Goal: Task Accomplishment & Management: Use online tool/utility

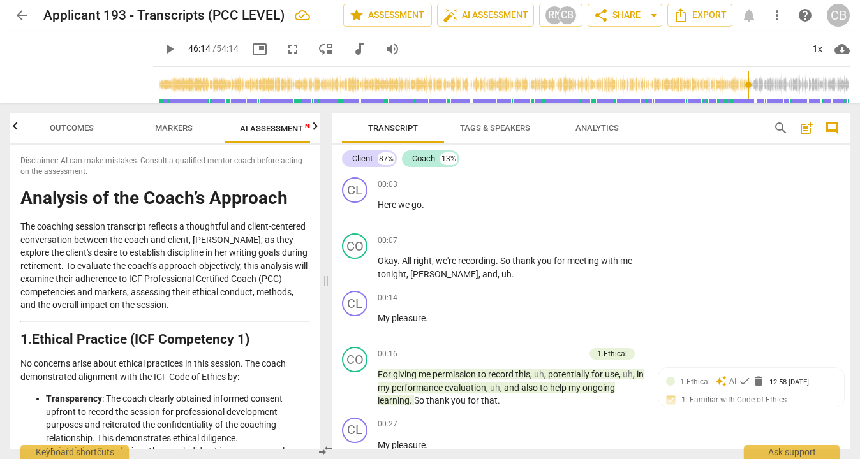
scroll to position [9203, 0]
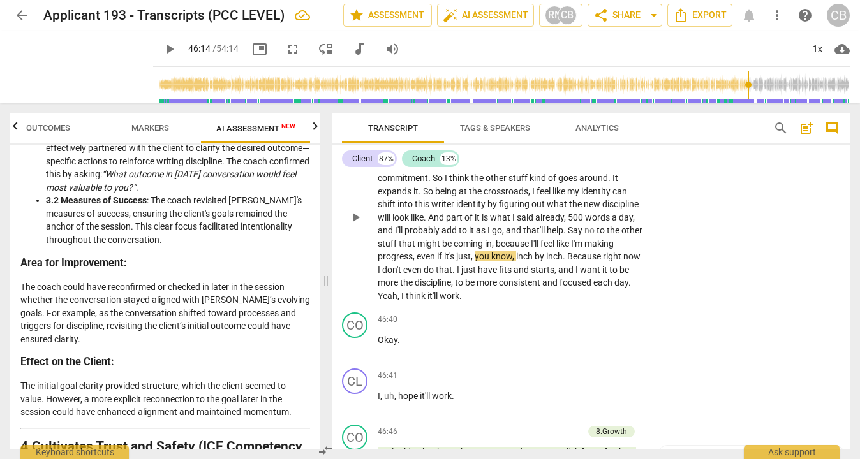
type input "2775"
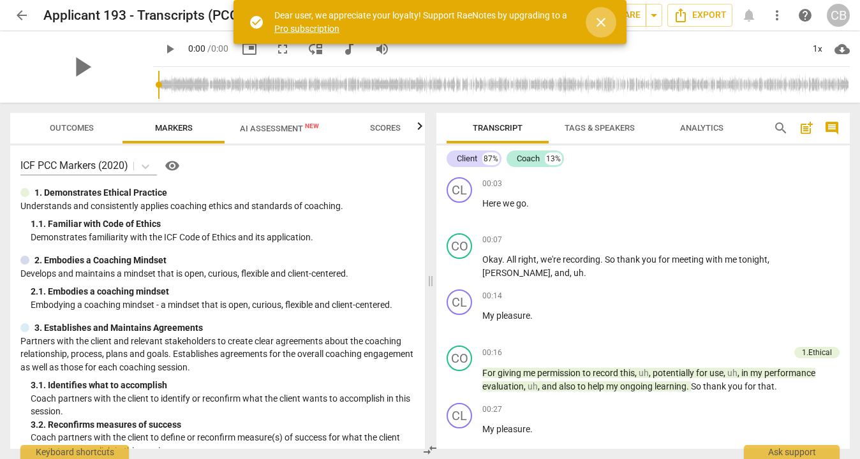
click at [604, 20] on span "close" at bounding box center [600, 22] width 15 height 15
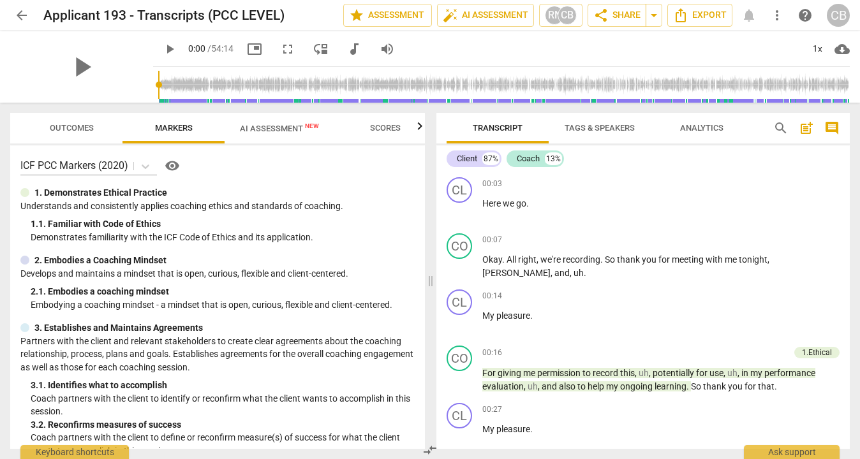
click at [837, 128] on span "comment" at bounding box center [831, 128] width 15 height 15
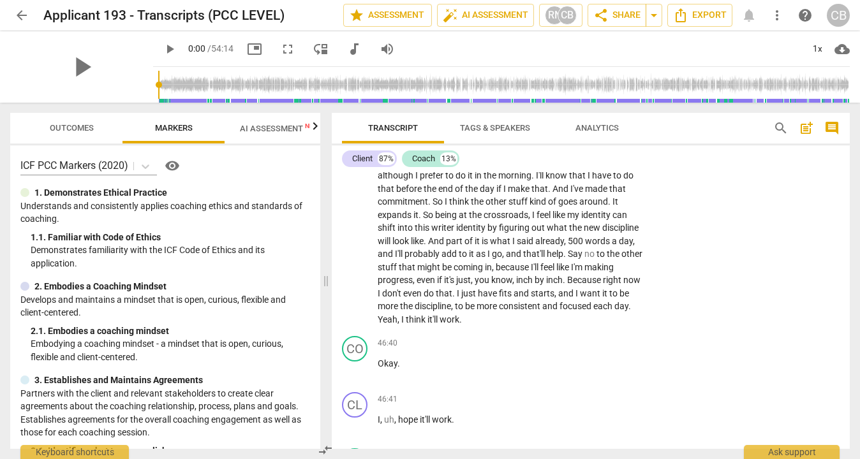
scroll to position [9138, 0]
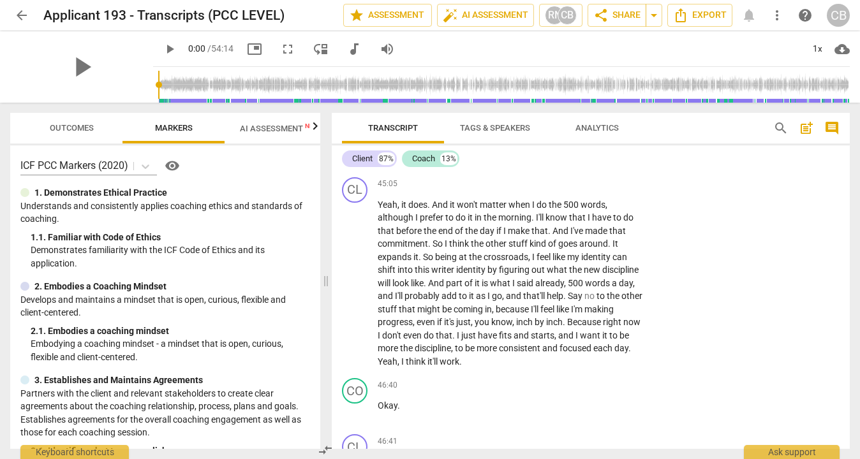
click at [352, 155] on span "play_arrow" at bounding box center [355, 147] width 15 height 15
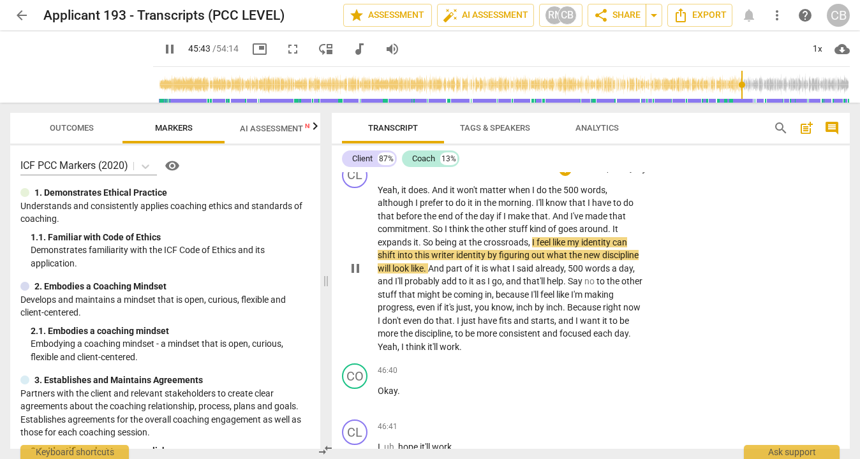
scroll to position [9156, 0]
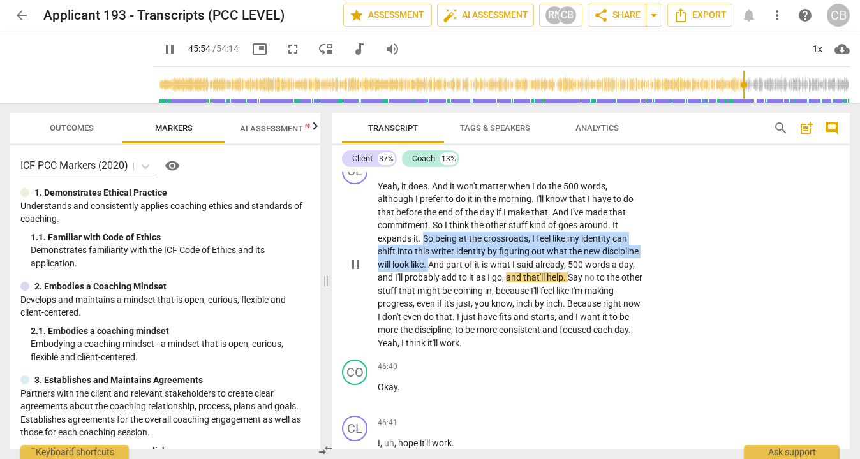
drag, startPoint x: 425, startPoint y: 330, endPoint x: 431, endPoint y: 353, distance: 24.4
click at [431, 350] on p "Yeah , it does . And it won't matter when I do the 500 words , although I prefe…" at bounding box center [510, 265] width 266 height 170
click at [444, 338] on div "+" at bounding box center [442, 339] width 13 height 13
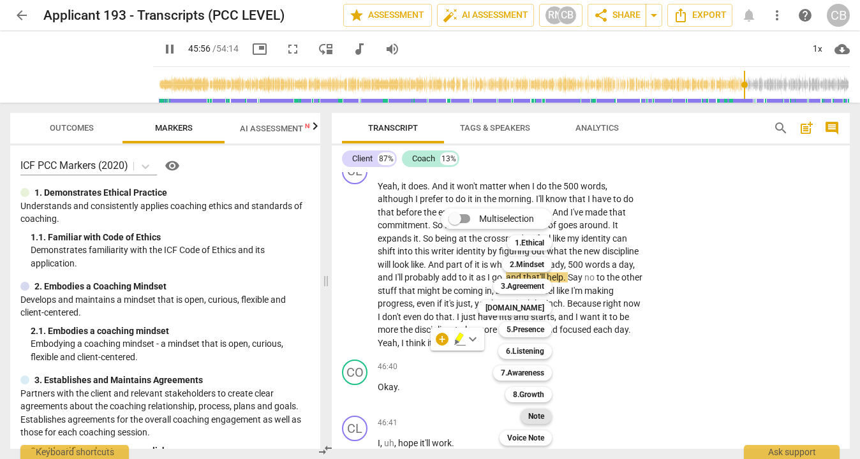
click at [538, 417] on b "Note" at bounding box center [536, 416] width 16 height 15
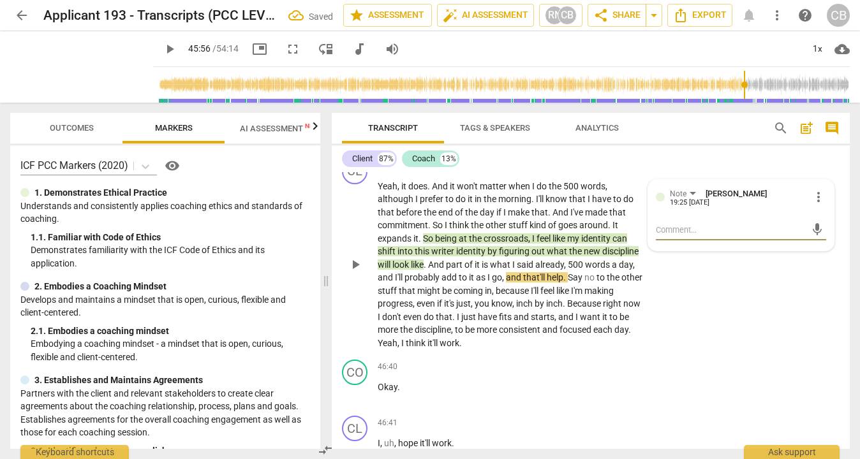
click at [710, 251] on div "Note [PERSON_NAME] 19:25 [DATE] more_vert mic" at bounding box center [741, 215] width 186 height 71
click at [711, 355] on div "CL play_arrow pause 45:05 + Add competency Note keyboard_arrow_right Yeah , it …" at bounding box center [591, 254] width 518 height 201
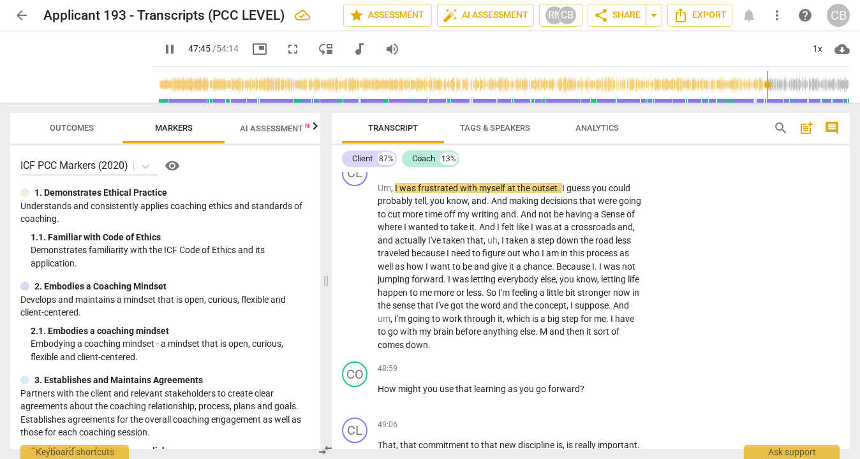
scroll to position [9702, 0]
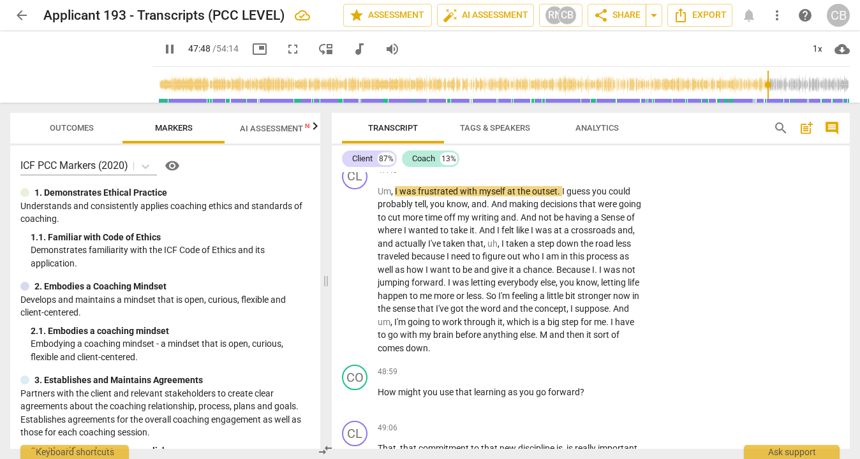
click at [567, 120] on div "+" at bounding box center [565, 113] width 13 height 13
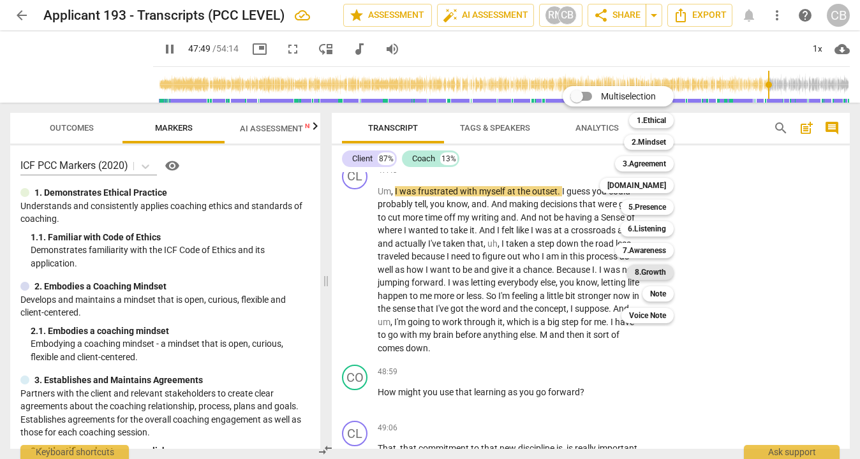
click at [650, 273] on b "8.Growth" at bounding box center [649, 272] width 31 height 15
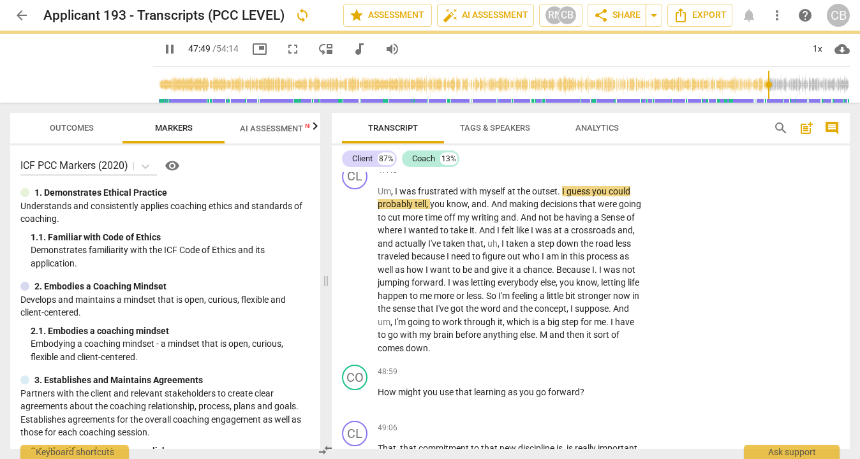
type input "2870"
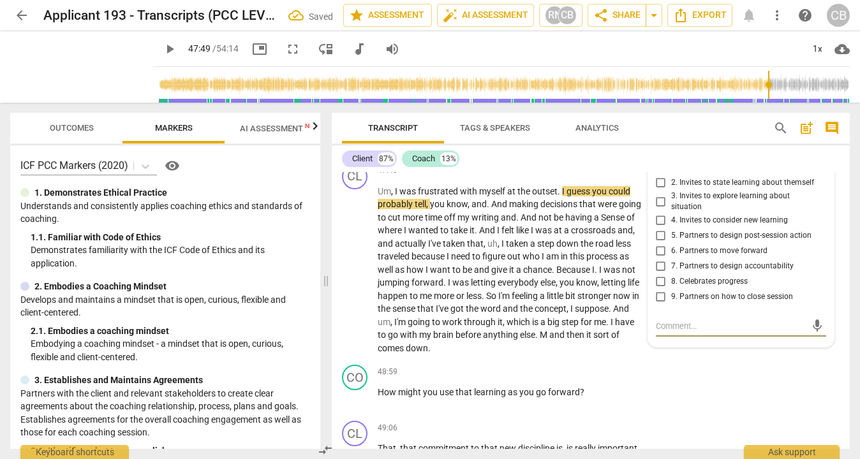
click at [660, 191] on input "2. Invites to state learning about themself" at bounding box center [660, 182] width 20 height 15
checkbox input "true"
click at [680, 101] on div "CL play_arrow pause 46:54 + Add competency keyboard_arrow_right I feel like I'm…" at bounding box center [591, 39] width 518 height 123
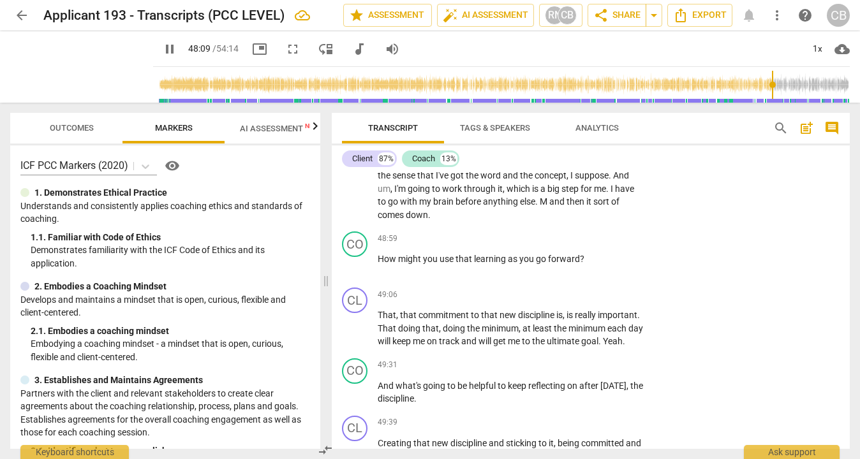
scroll to position [9841, 0]
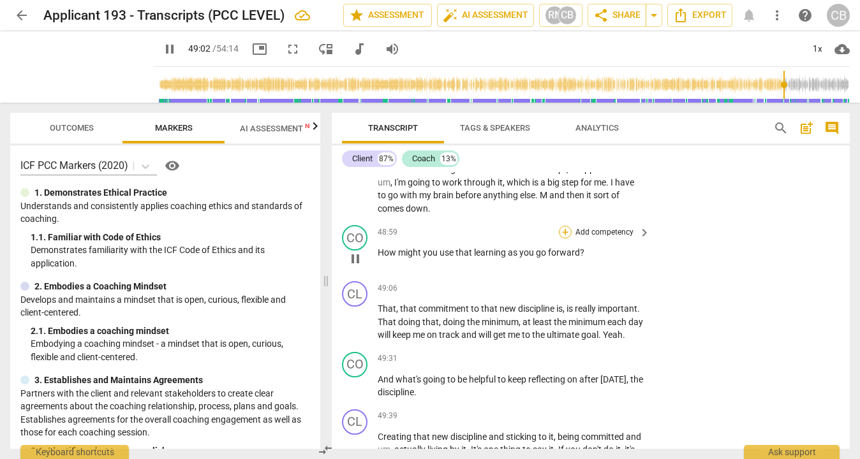
click at [562, 238] on div "+" at bounding box center [565, 232] width 13 height 13
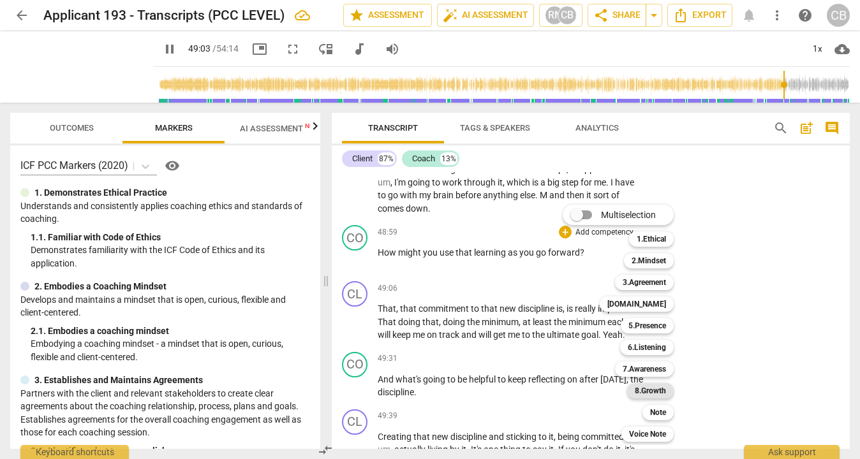
click at [646, 397] on b "8.Growth" at bounding box center [649, 390] width 31 height 15
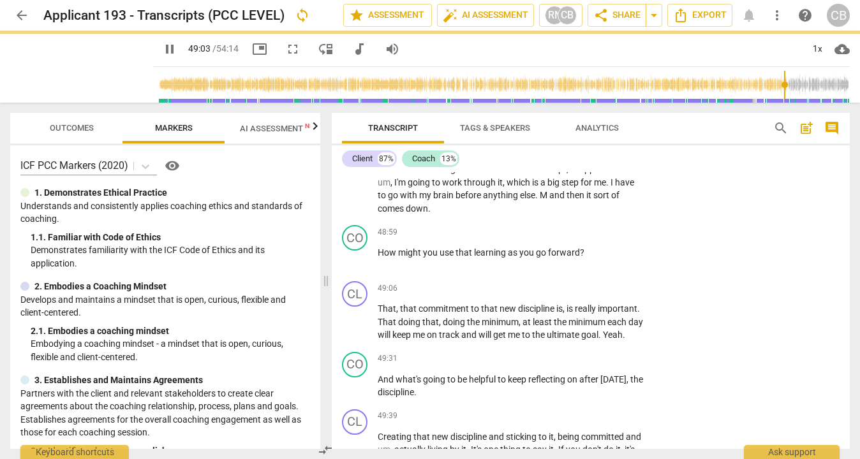
type input "2944"
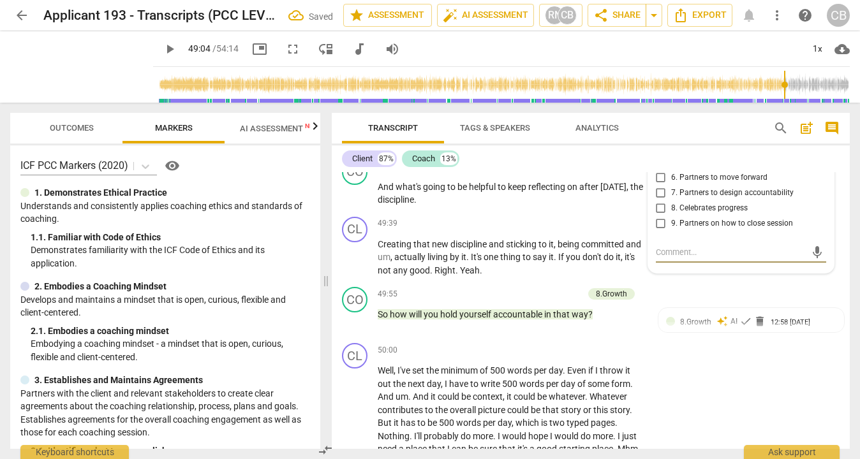
scroll to position [10030, 0]
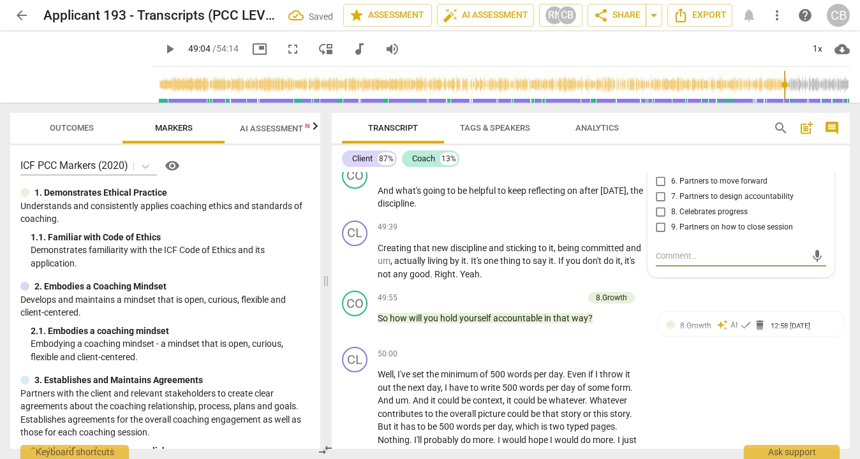
click at [662, 158] on input "4. Invites to consider new learning" at bounding box center [660, 150] width 20 height 15
checkbox input "true"
click at [706, 286] on div "CL play_arrow pause 49:39 + Add competency keyboard_arrow_right Creating that n…" at bounding box center [591, 251] width 518 height 71
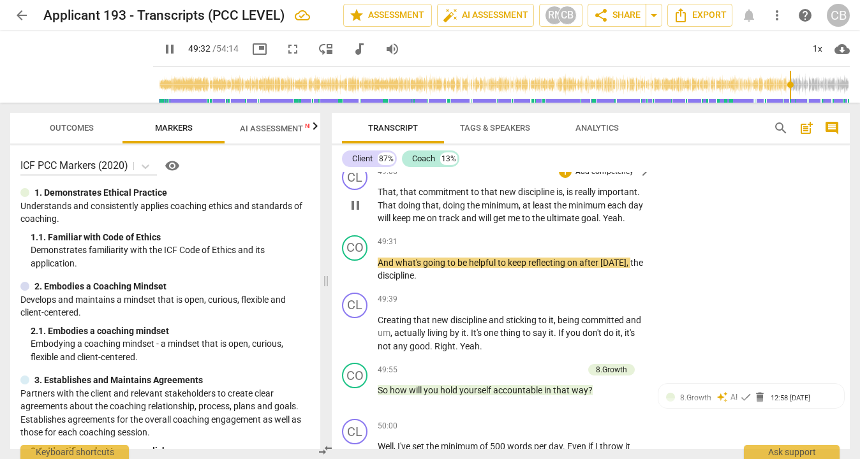
scroll to position [9959, 0]
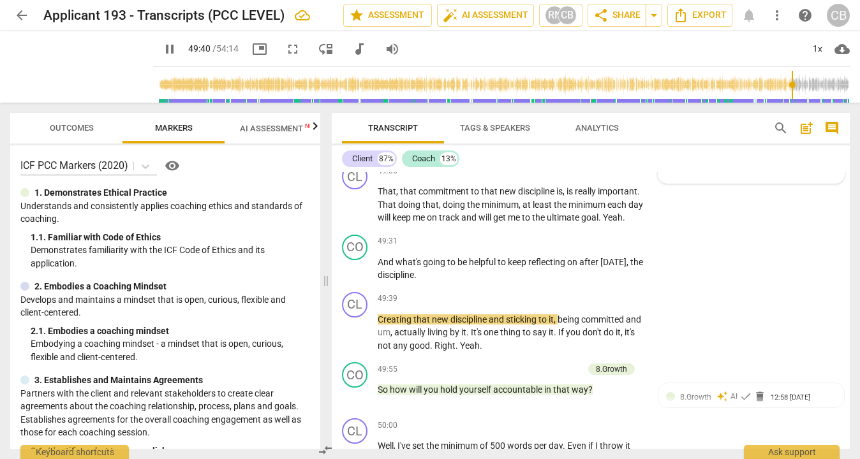
click at [743, 147] on span "[PERSON_NAME]" at bounding box center [746, 143] width 61 height 10
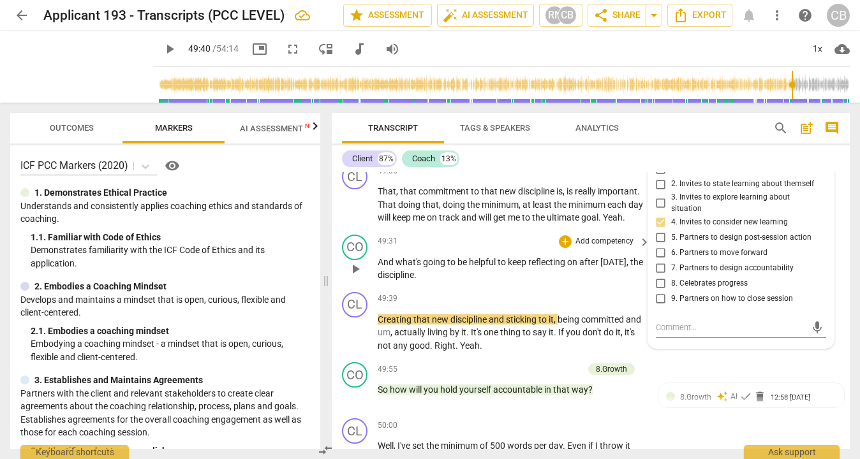
click at [548, 267] on span "reflecting" at bounding box center [547, 262] width 39 height 10
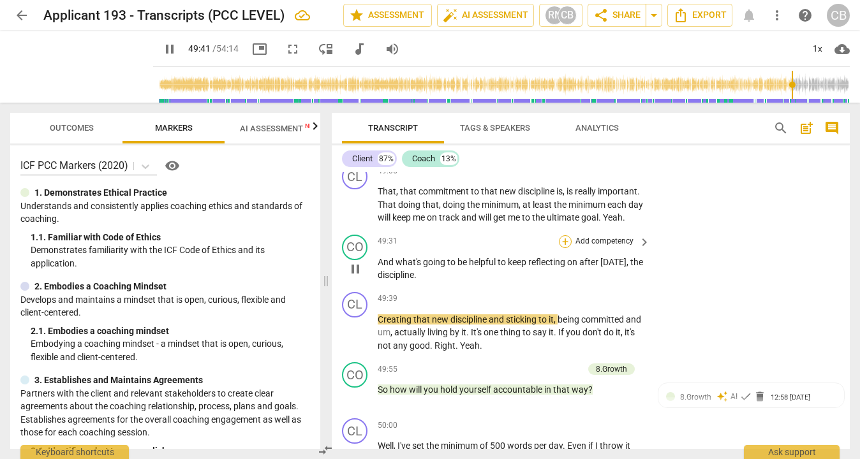
click at [566, 248] on div "+" at bounding box center [565, 241] width 13 height 13
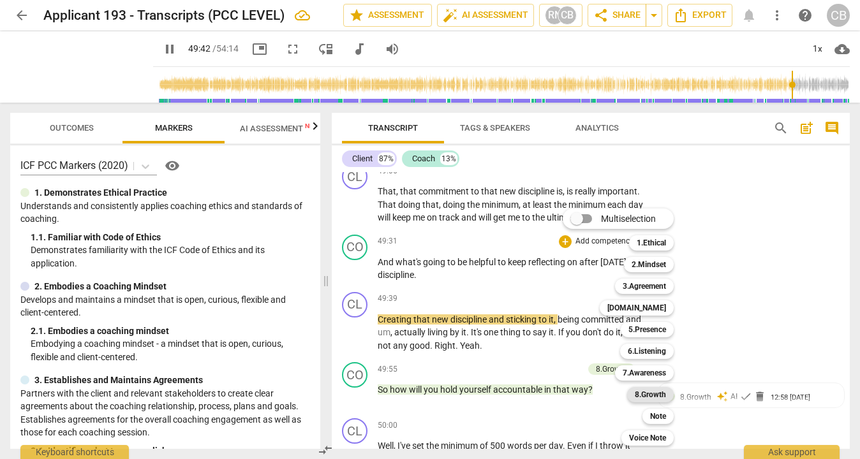
click at [653, 397] on b "8.Growth" at bounding box center [649, 394] width 31 height 15
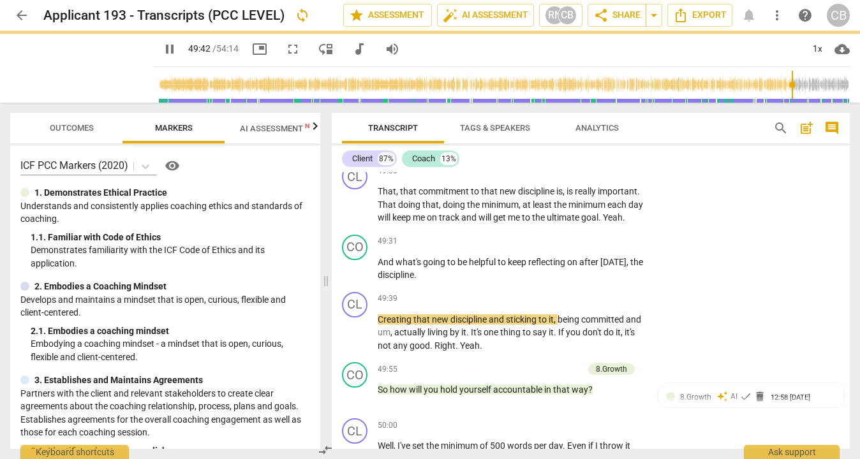
type input "2983"
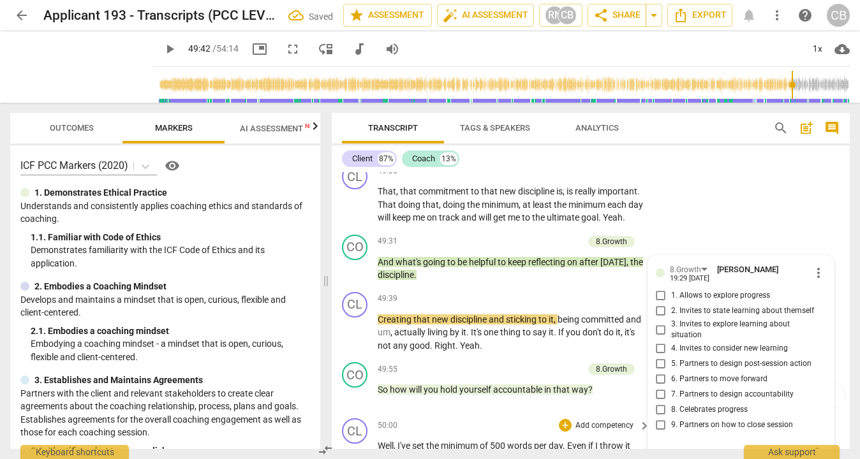
scroll to position [10200, 0]
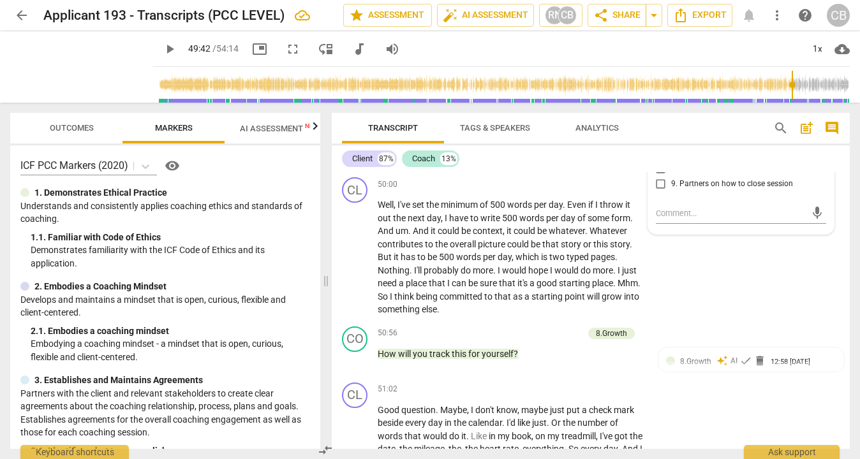
click at [661, 131] on input "5. Partners to design post-session action" at bounding box center [660, 122] width 20 height 15
checkbox input "true"
click at [704, 321] on div "CL play_arrow pause 50:00 + Add competency keyboard_arrow_right Well , I've set…" at bounding box center [591, 246] width 518 height 149
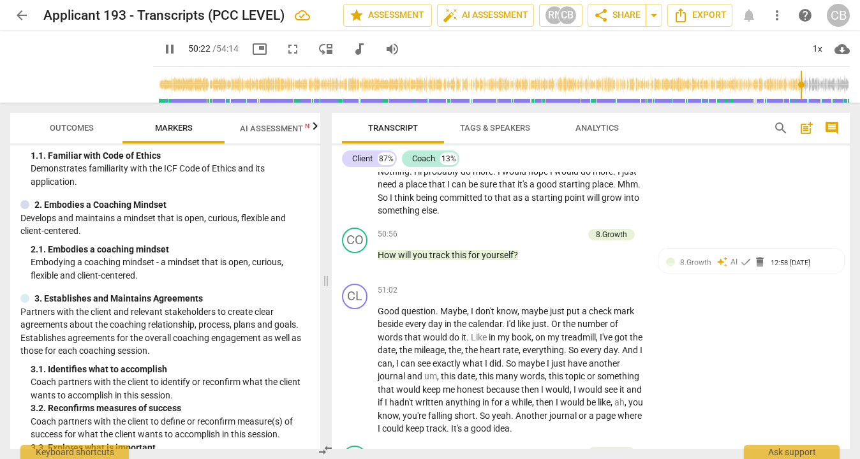
scroll to position [124, 0]
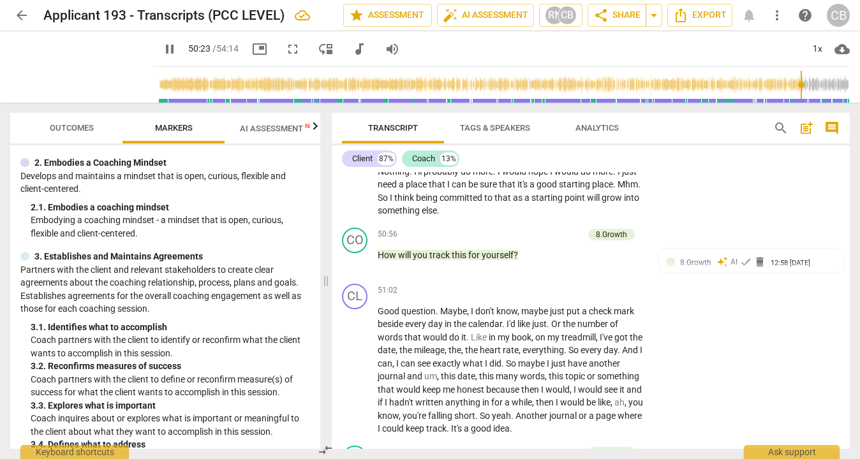
click at [266, 124] on span "AI Assessment New" at bounding box center [279, 129] width 79 height 10
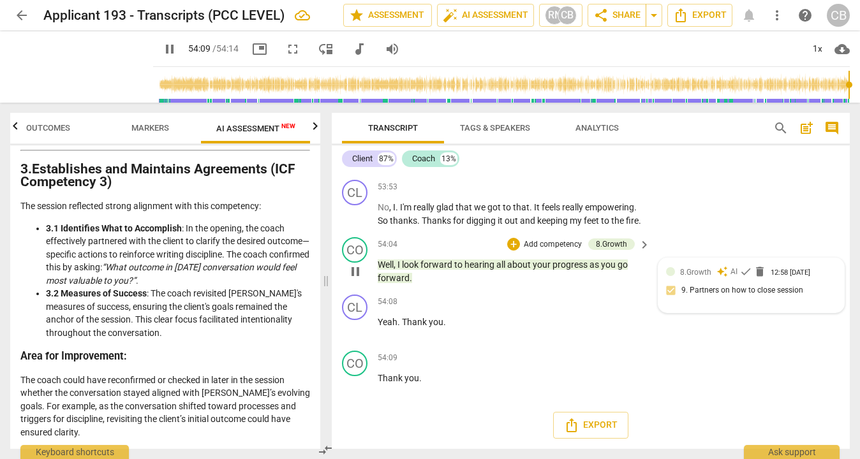
scroll to position [11197, 0]
type input "3254"
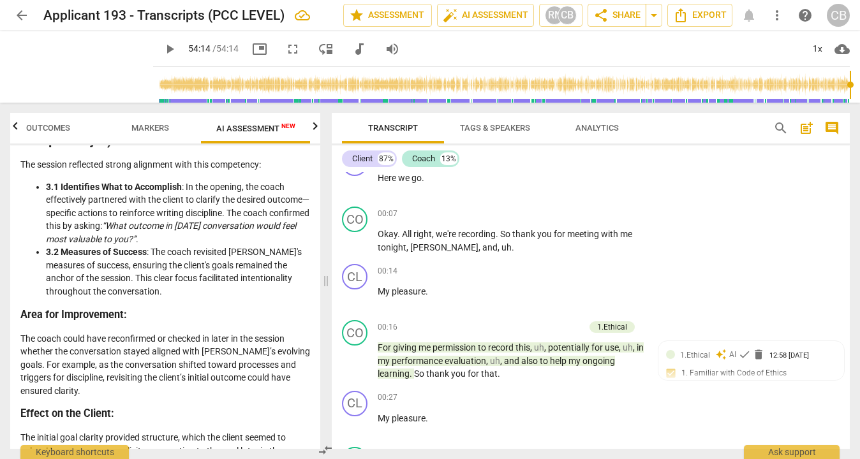
scroll to position [690, 0]
drag, startPoint x: 21, startPoint y: 160, endPoint x: 301, endPoint y: 168, distance: 280.0
click at [301, 168] on p "The session reflected strong alignment with this competency:" at bounding box center [164, 163] width 289 height 13
copy p "The session reflected strong alignment with this competency:"
drag, startPoint x: 184, startPoint y: 186, endPoint x: 203, endPoint y: 234, distance: 52.1
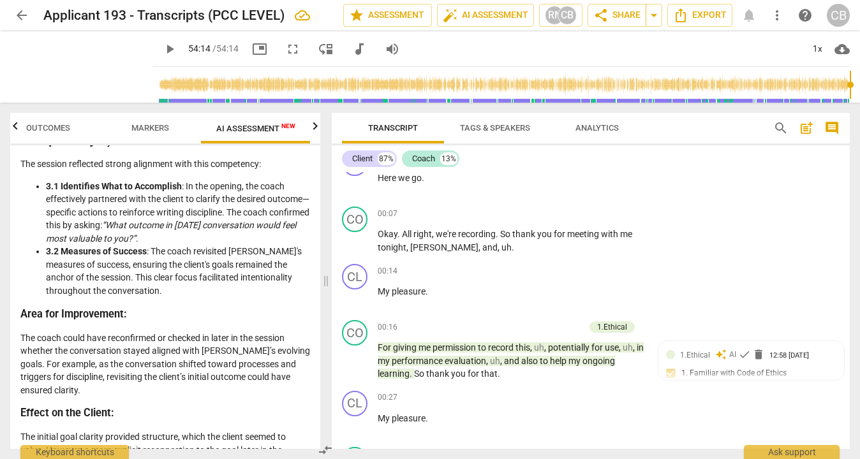
click at [204, 235] on li "3.1 Identifies What to Accomplish : In the opening, the coach effectively partn…" at bounding box center [178, 213] width 264 height 66
click at [184, 236] on li "3.1 Identifies What to Accomplish : In the opening, the coach effectively partn…" at bounding box center [178, 213] width 264 height 66
click at [184, 184] on li "3.1 Identifies What to Accomplish : In the opening, the coach effectively partn…" at bounding box center [178, 213] width 264 height 66
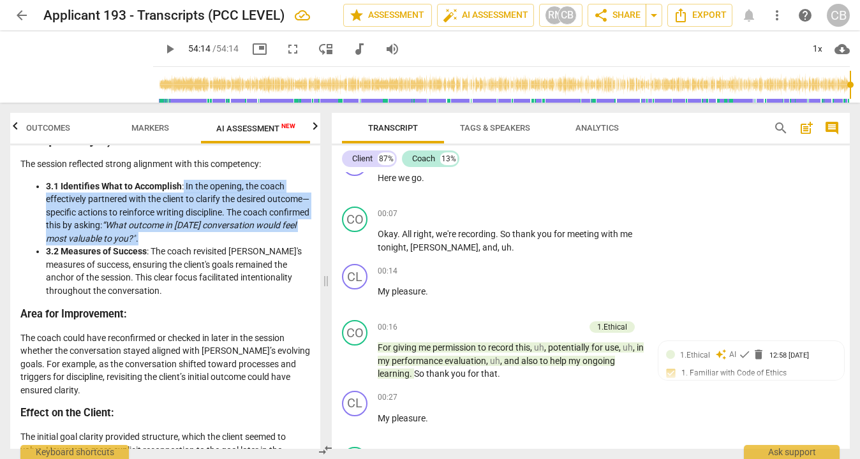
copy li "In the opening, the coach effectively partnered with the client to clarify the …"
drag, startPoint x: 184, startPoint y: 185, endPoint x: 200, endPoint y: 235, distance: 53.0
click at [200, 235] on li "3.1 Identifies What to Accomplish : In the opening, the coach effectively partn…" at bounding box center [178, 213] width 264 height 66
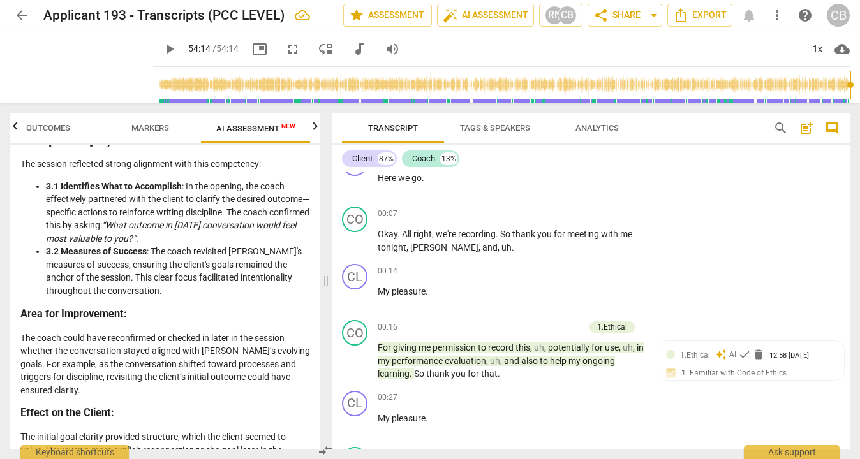
click at [211, 267] on li "3.2 Measures of Success : The coach revisited [PERSON_NAME]'s measures of succe…" at bounding box center [178, 271] width 264 height 52
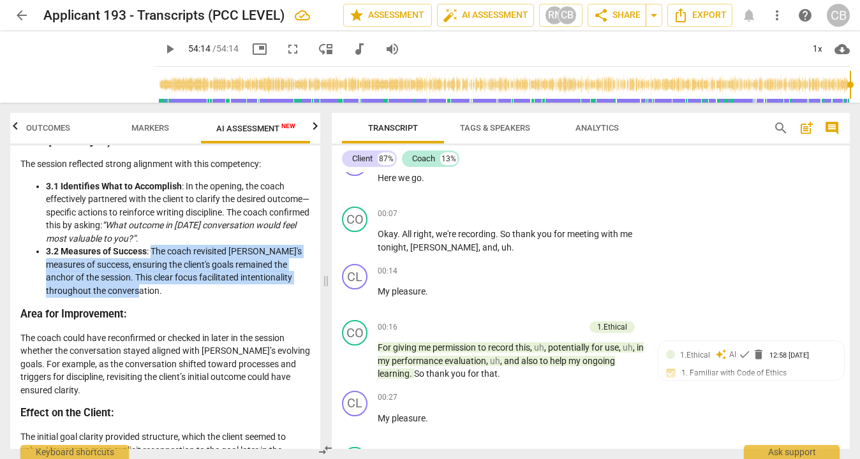
copy li "The coach revisited [PERSON_NAME]'s measures of success, ensuring the client's …"
drag, startPoint x: 152, startPoint y: 251, endPoint x: 186, endPoint y: 288, distance: 49.7
click at [186, 287] on li "3.2 Measures of Success : The coach revisited [PERSON_NAME]'s measures of succe…" at bounding box center [178, 271] width 264 height 52
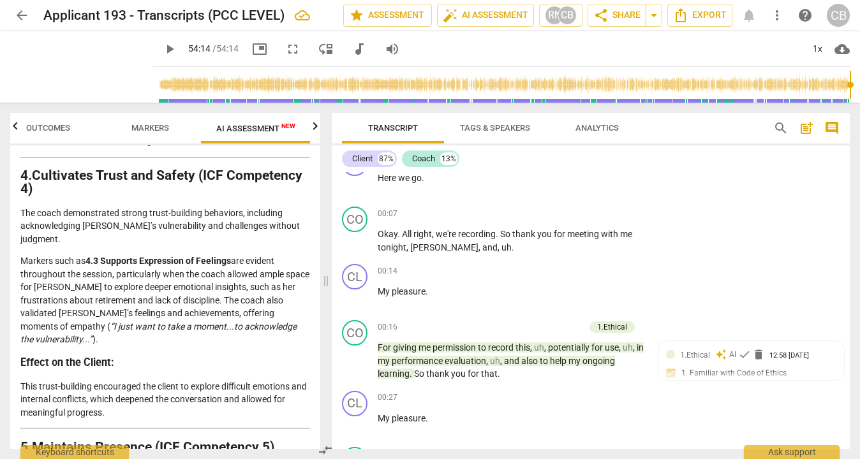
scroll to position [1014, 0]
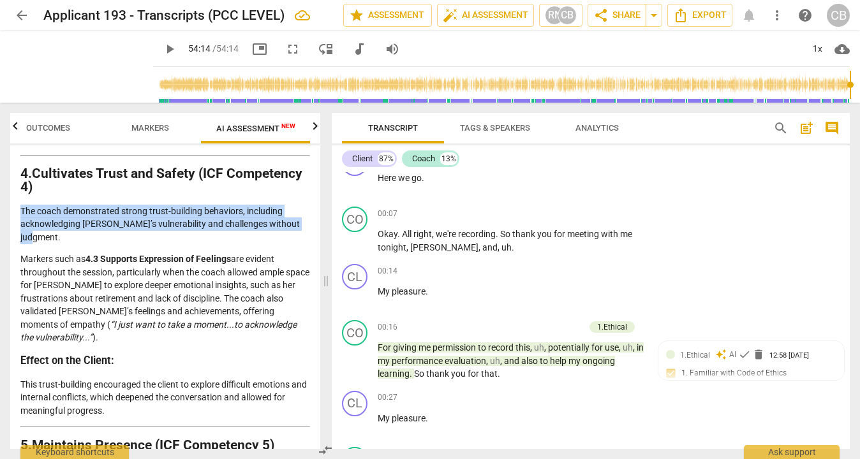
drag, startPoint x: 69, startPoint y: 236, endPoint x: 17, endPoint y: 214, distance: 56.9
click at [17, 213] on div "Disclaimer: AI can make mistakes. Consult a qualified mentor coach before actin…" at bounding box center [165, 297] width 310 height 304
copy p "The coach demonstrated strong trust-building behaviors, including acknowledging…"
click at [313, 126] on icon "button" at bounding box center [314, 126] width 15 height 15
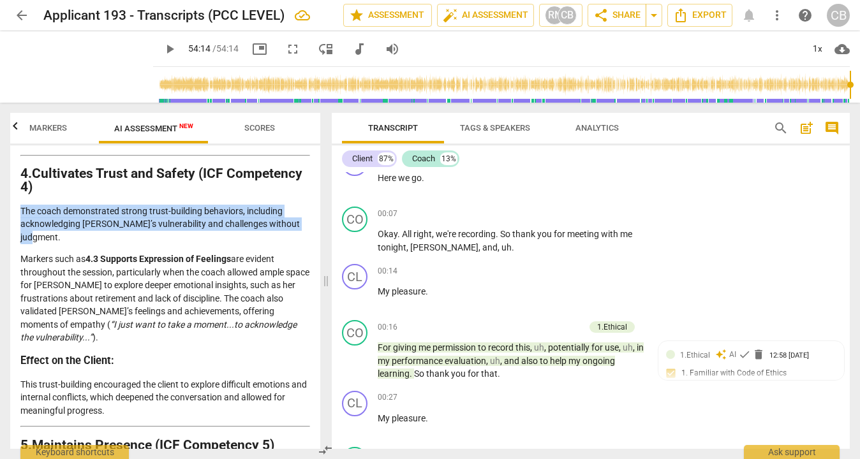
click at [272, 128] on span "Scores" at bounding box center [259, 128] width 31 height 10
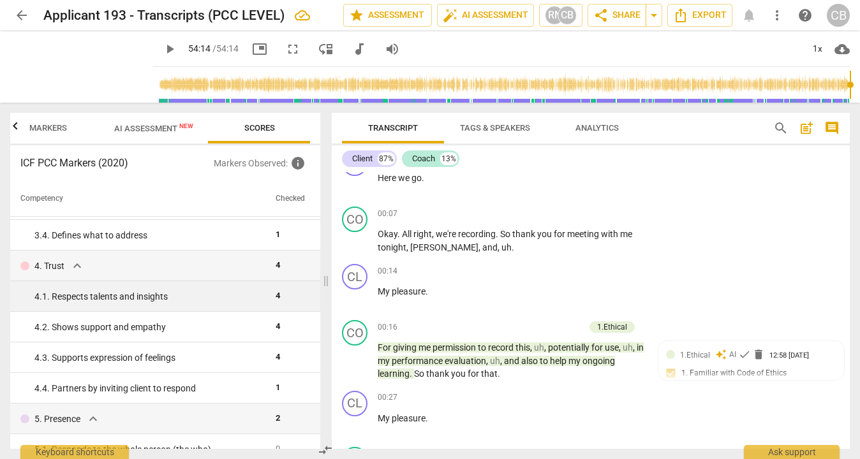
scroll to position [242, 0]
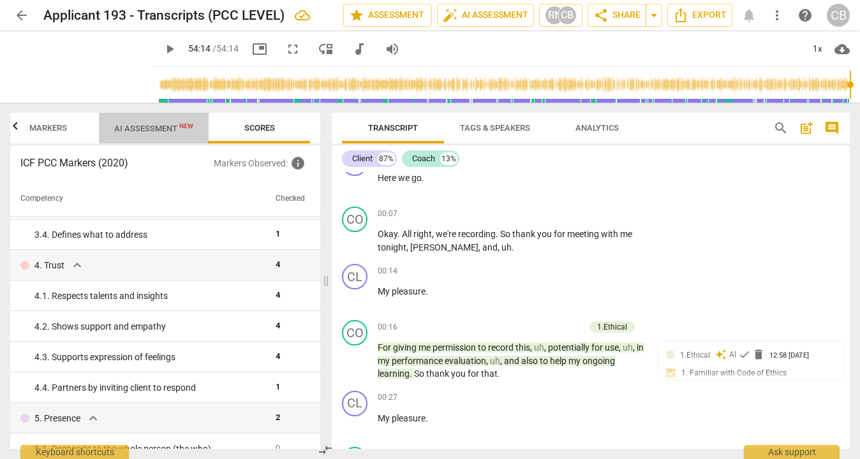
click at [152, 131] on span "AI Assessment New" at bounding box center [153, 129] width 79 height 10
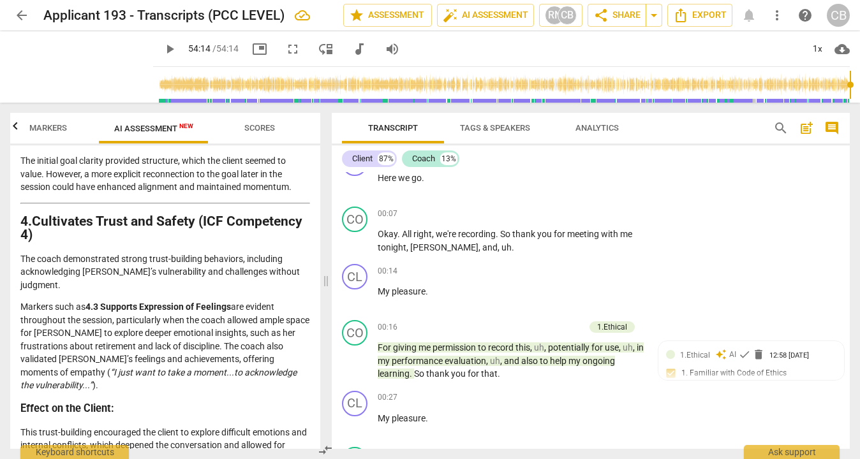
scroll to position [969, 0]
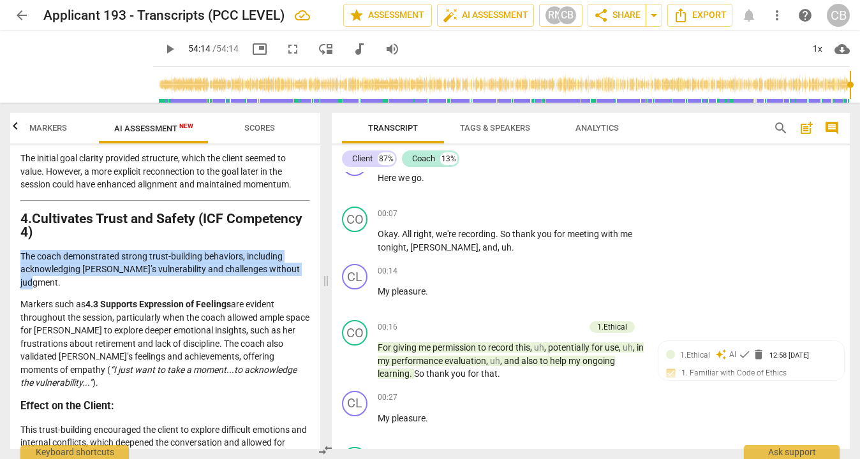
copy p "The coach demonstrated strong trust-building behaviors, including acknowledging…"
drag, startPoint x: 66, startPoint y: 279, endPoint x: 14, endPoint y: 262, distance: 54.9
click at [15, 260] on div "Disclaimer: AI can make mistakes. Consult a qualified mentor coach before actin…" at bounding box center [165, 297] width 310 height 304
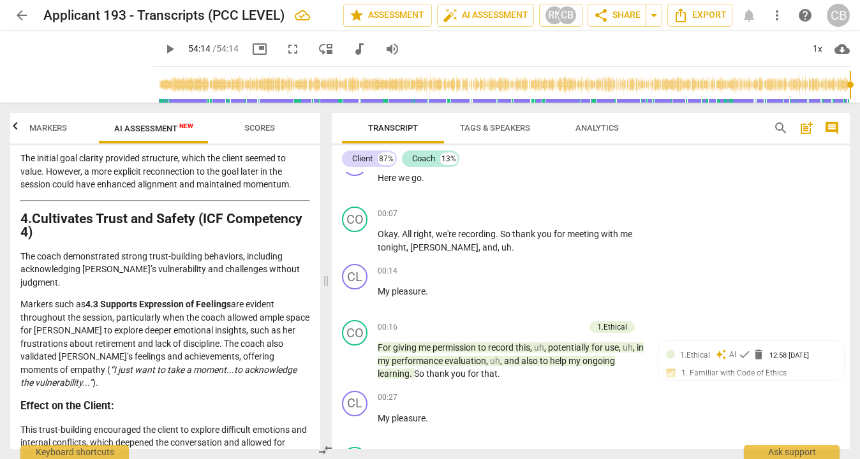
click at [146, 305] on strong "4.3 Supports Expression of Feelings" at bounding box center [157, 304] width 145 height 10
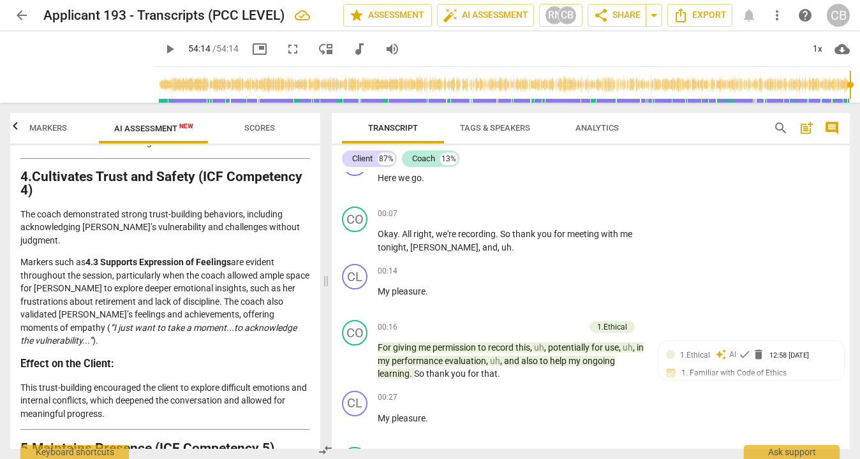
scroll to position [1017, 0]
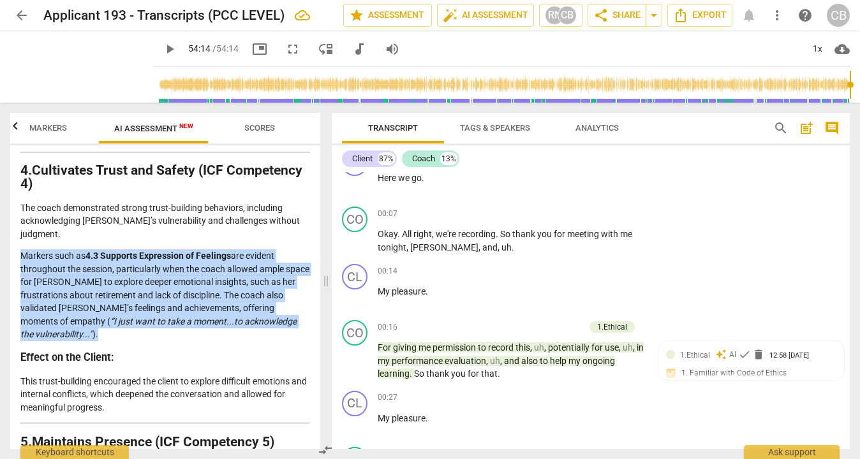
copy p "Markers such as 4.3 Supports Expression of Feelings are evident throughout the …"
drag, startPoint x: 92, startPoint y: 333, endPoint x: 16, endPoint y: 253, distance: 111.0
click at [16, 253] on div "Disclaimer: AI can make mistakes. Consult a qualified mentor coach before actin…" at bounding box center [165, 297] width 310 height 304
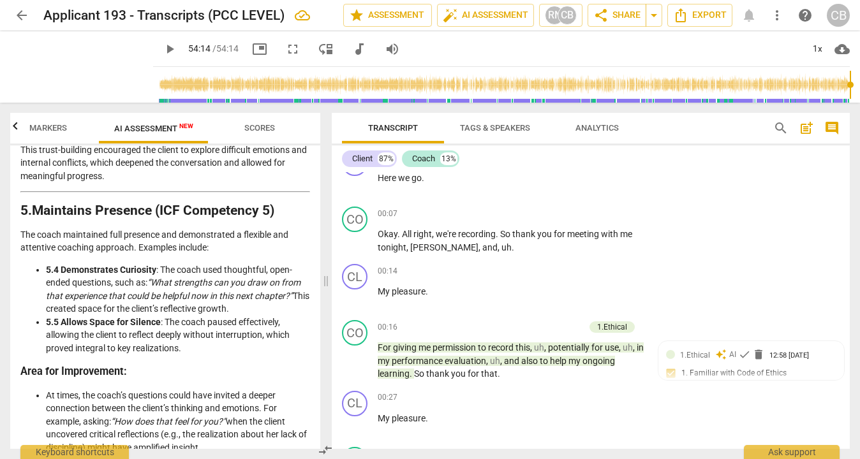
scroll to position [1252, 0]
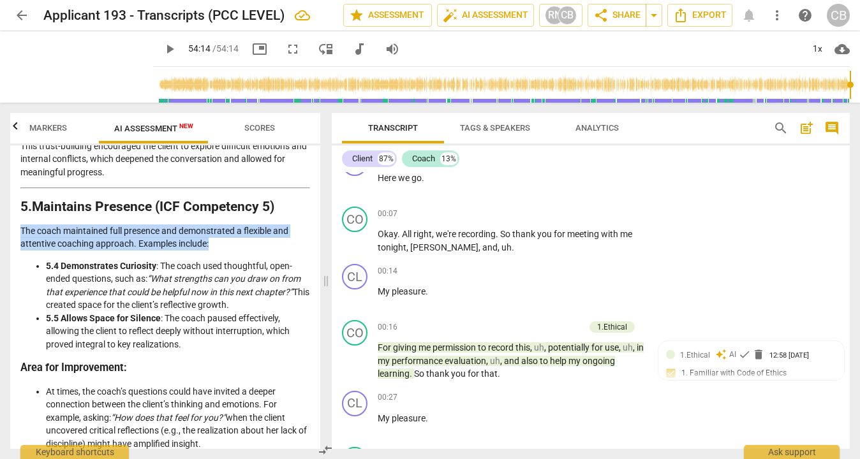
copy p "The coach maintained full presence and demonstrated a flexible and attentive co…"
drag, startPoint x: 217, startPoint y: 242, endPoint x: 15, endPoint y: 230, distance: 203.1
click at [15, 230] on div "Disclaimer: AI can make mistakes. Consult a qualified mentor coach before actin…" at bounding box center [165, 297] width 310 height 304
click at [267, 125] on span "Scores" at bounding box center [259, 128] width 31 height 10
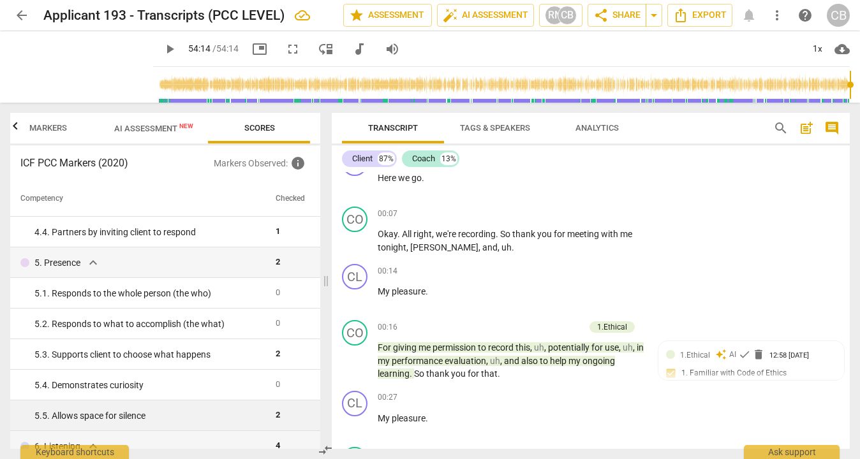
scroll to position [397, 0]
